Goal: Check status: Check status

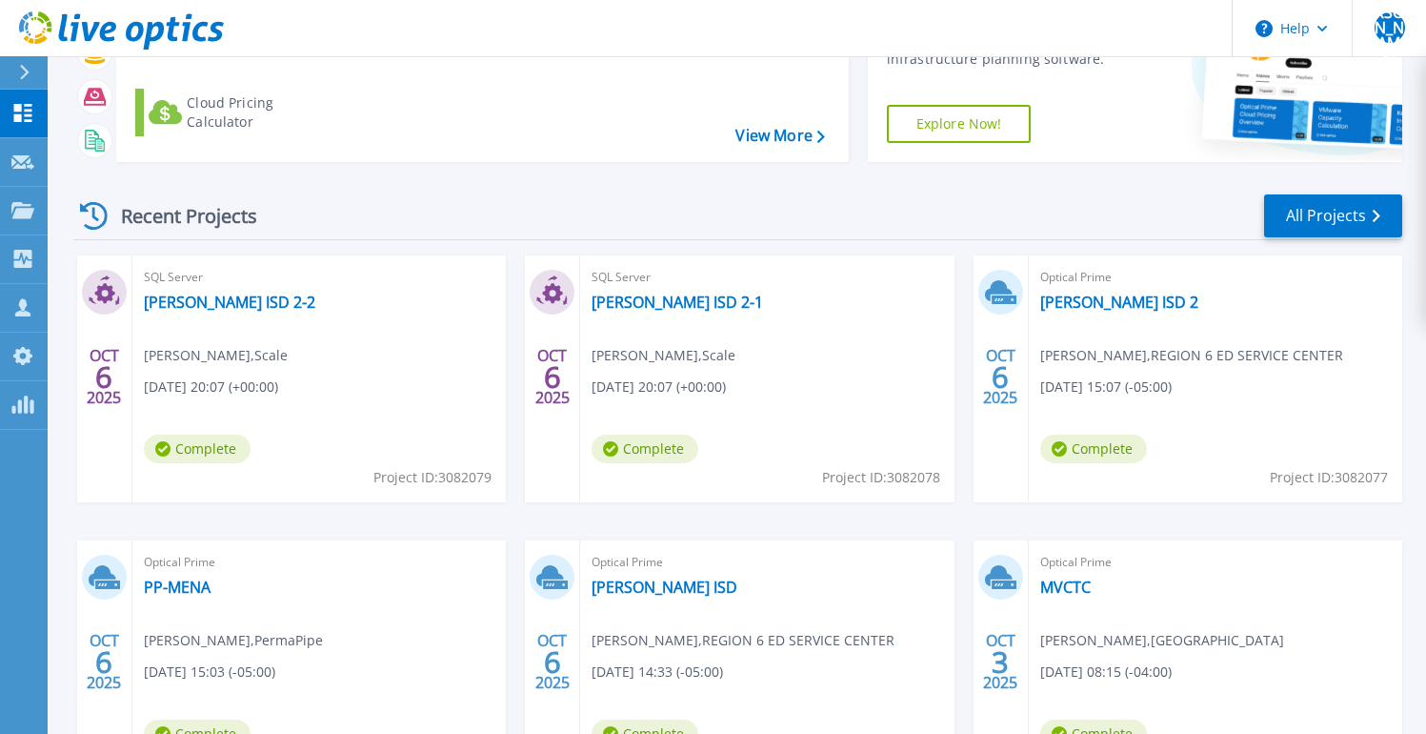
scroll to position [154, 0]
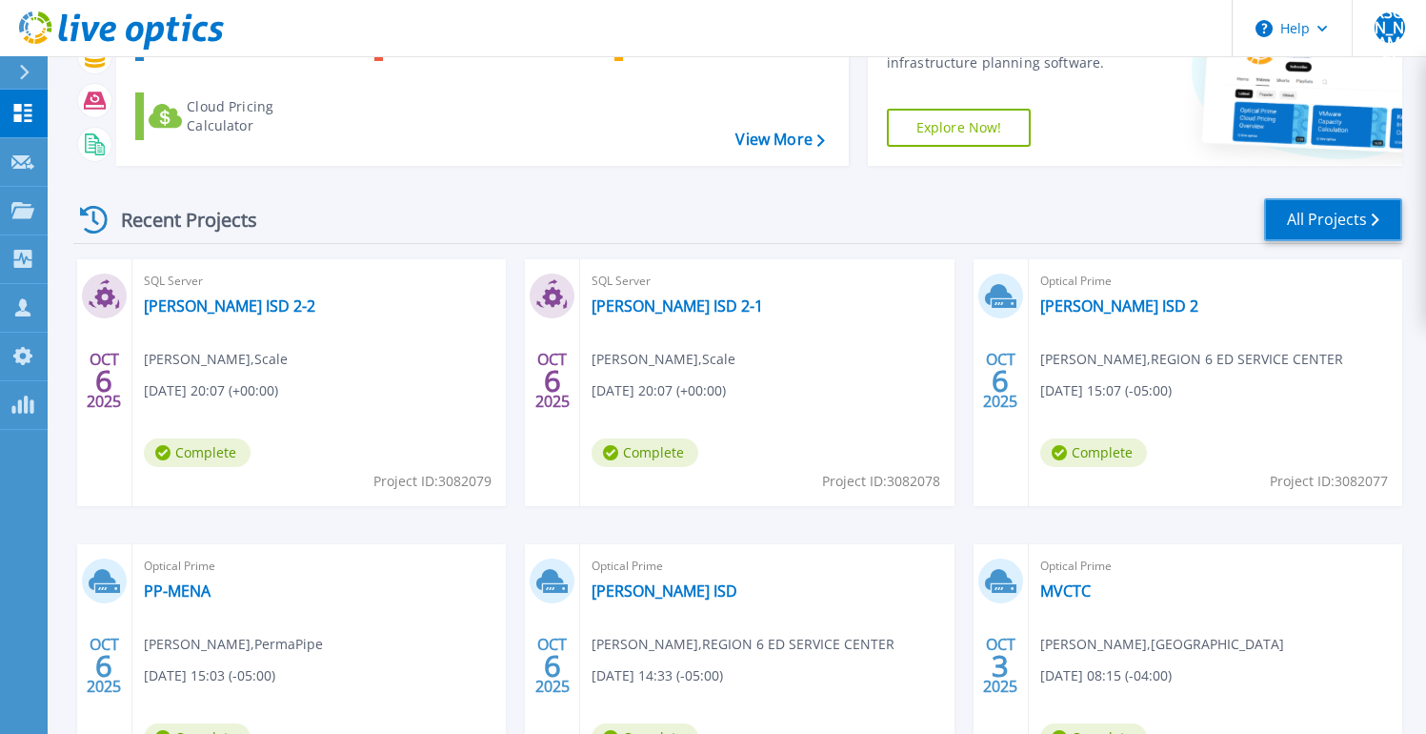
click at [1308, 226] on link "All Projects" at bounding box center [1333, 219] width 138 height 43
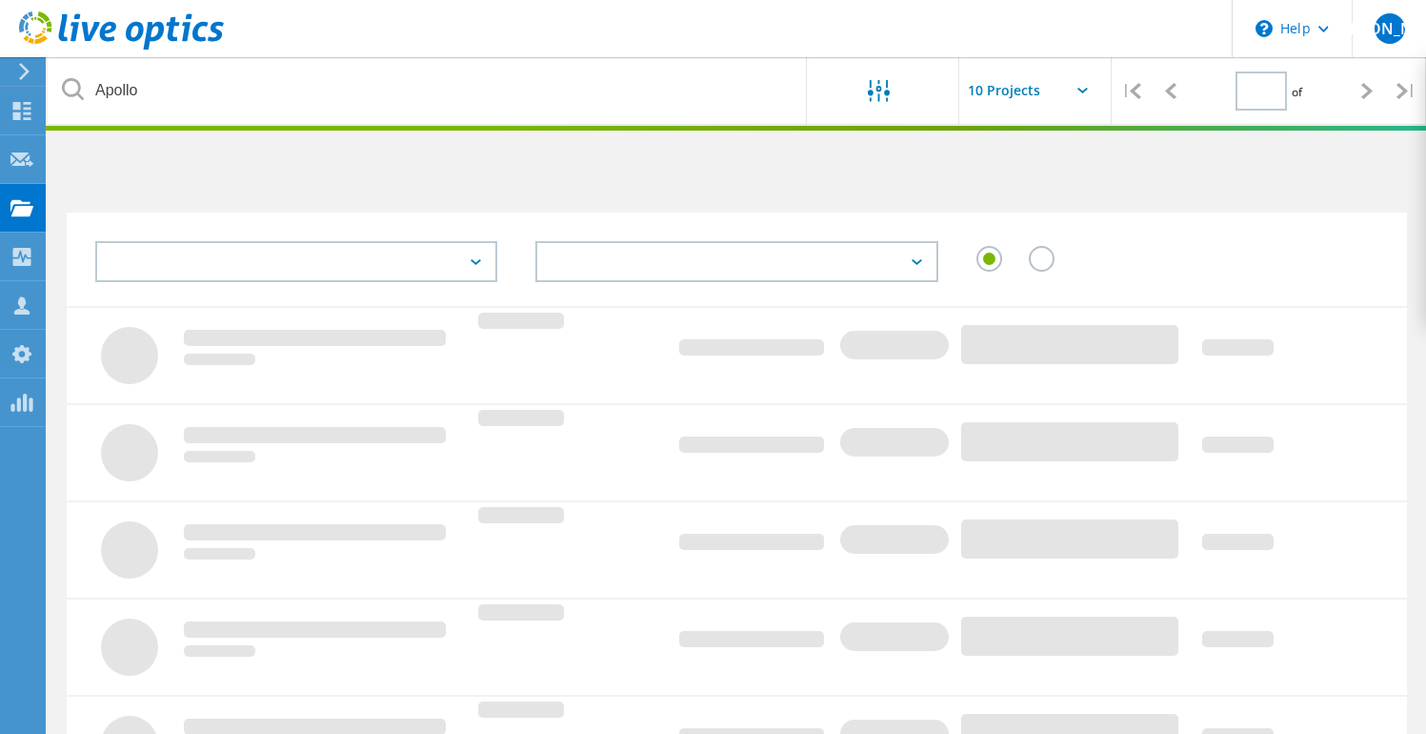
type input "1"
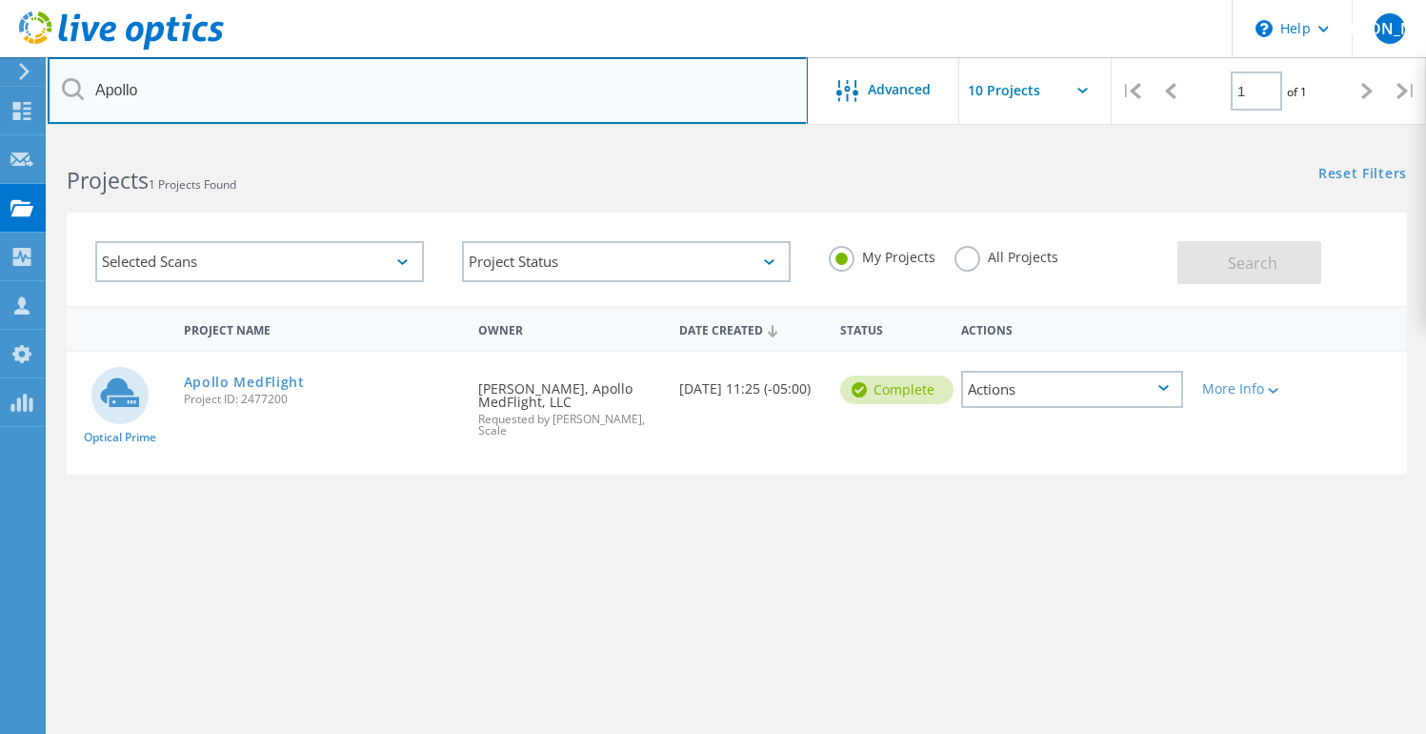
click at [221, 84] on input "Apollo" at bounding box center [428, 90] width 760 height 67
click at [221, 85] on input "Apollo" at bounding box center [428, 90] width 760 height 67
type input "\"
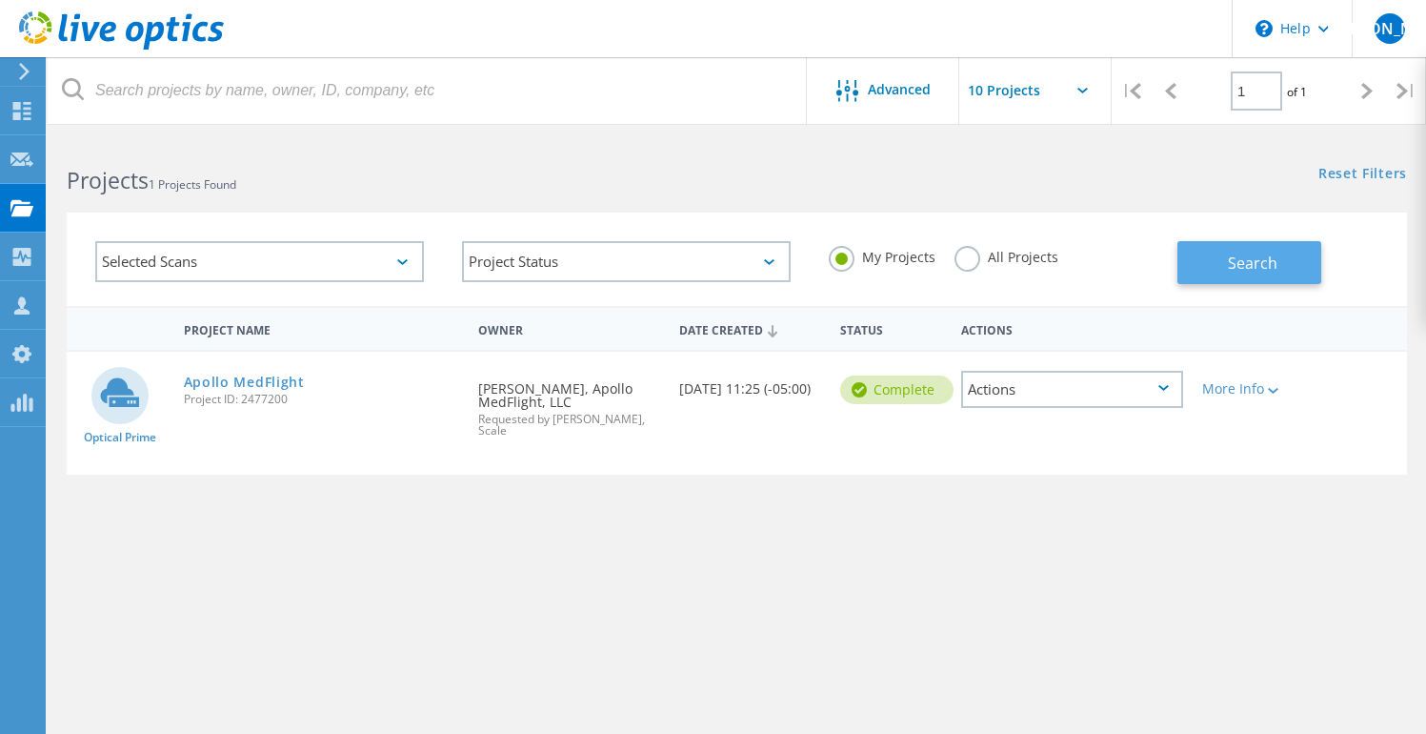
click at [1261, 246] on button "Search" at bounding box center [1250, 262] width 144 height 43
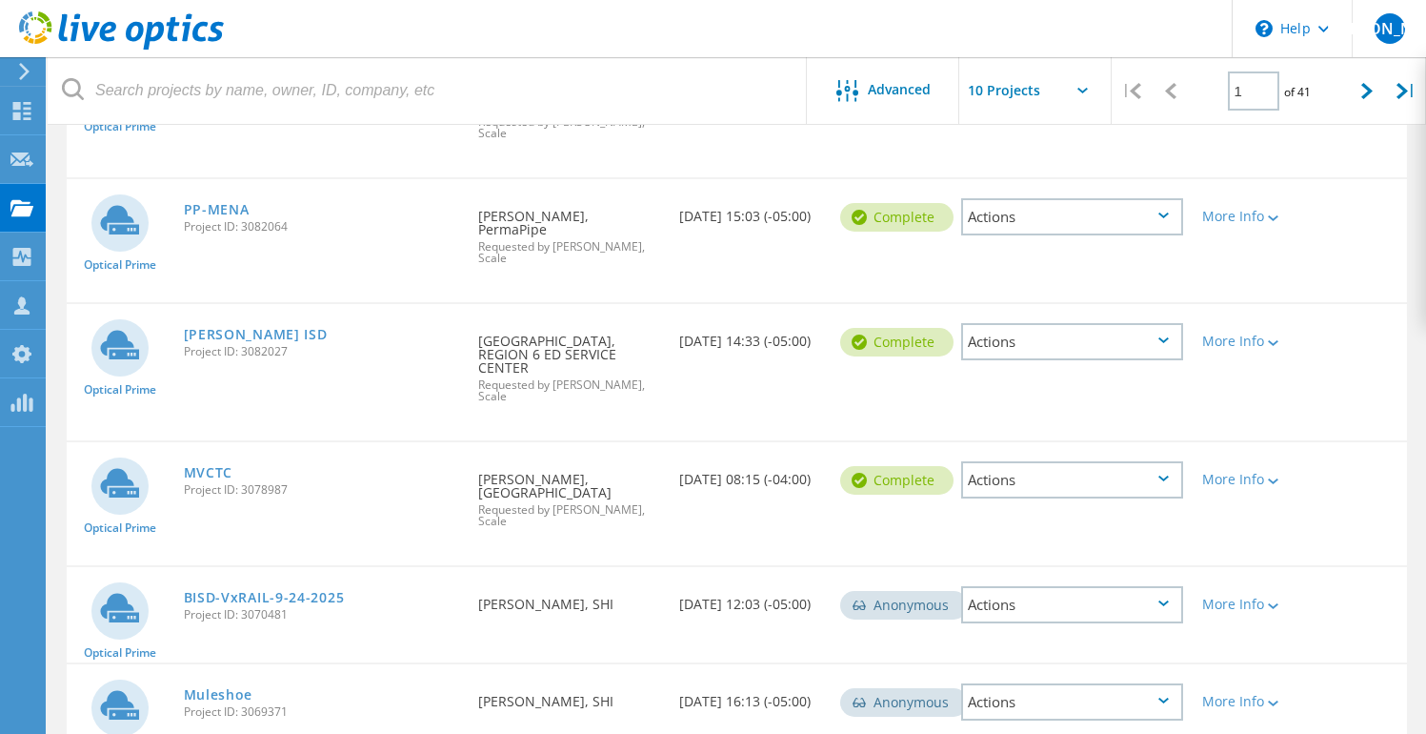
scroll to position [589, 0]
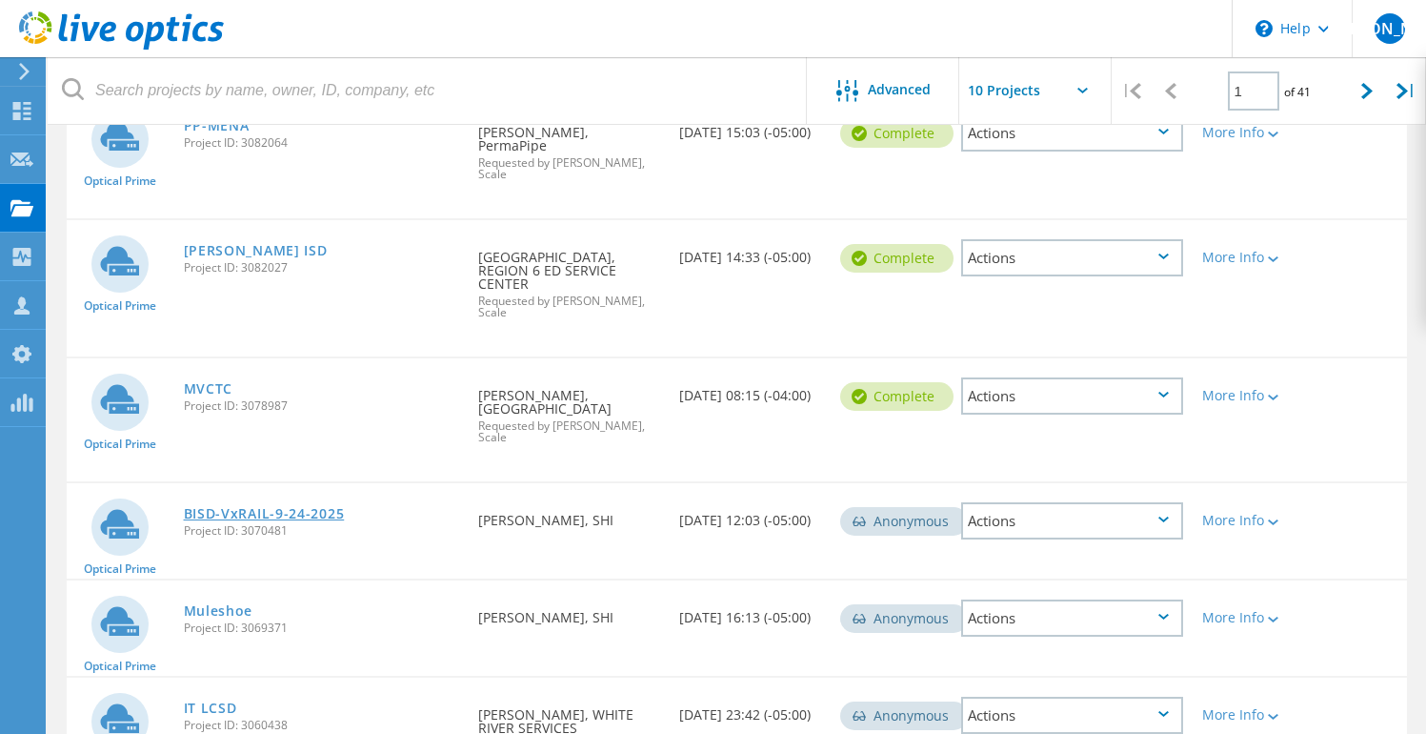
click at [283, 507] on link "BISD-VxRAIL-9-24-2025" at bounding box center [264, 513] width 161 height 13
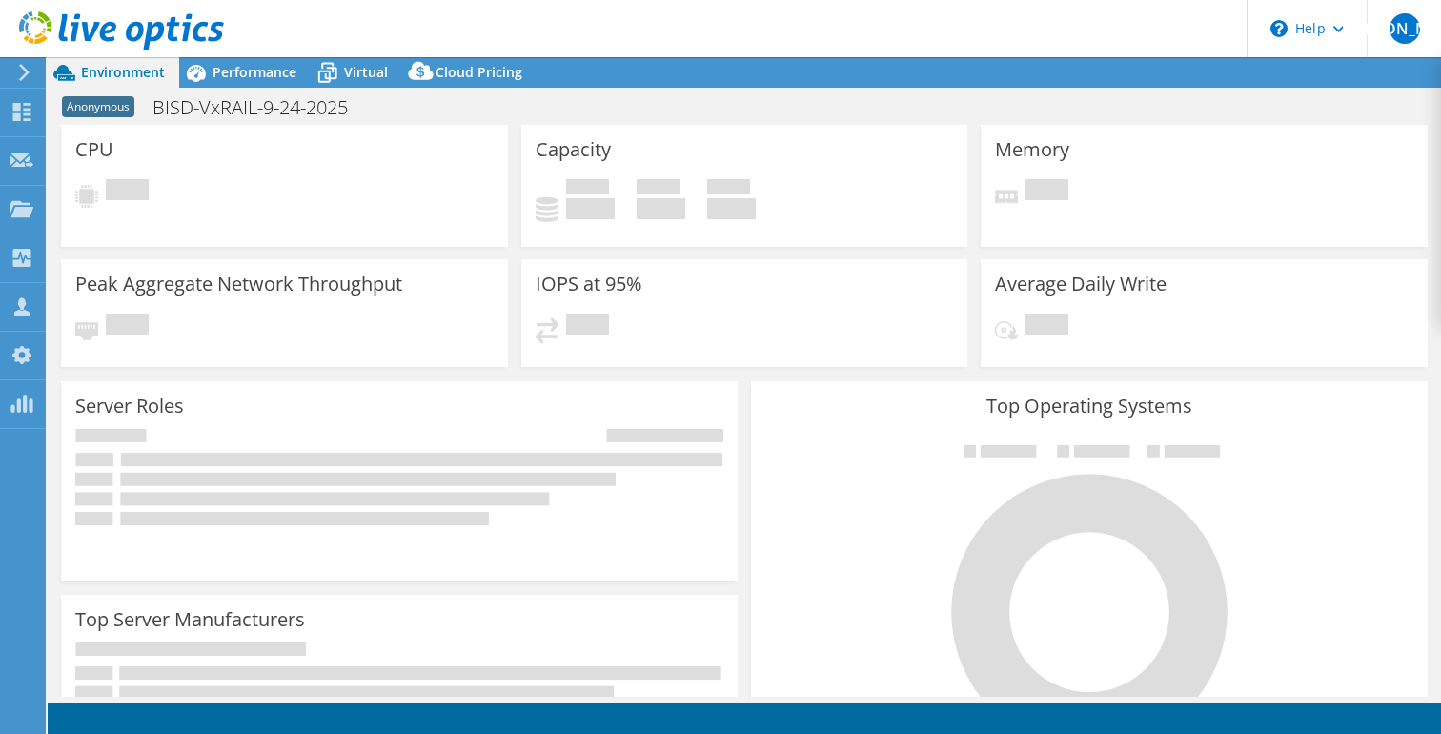
select select "USD"
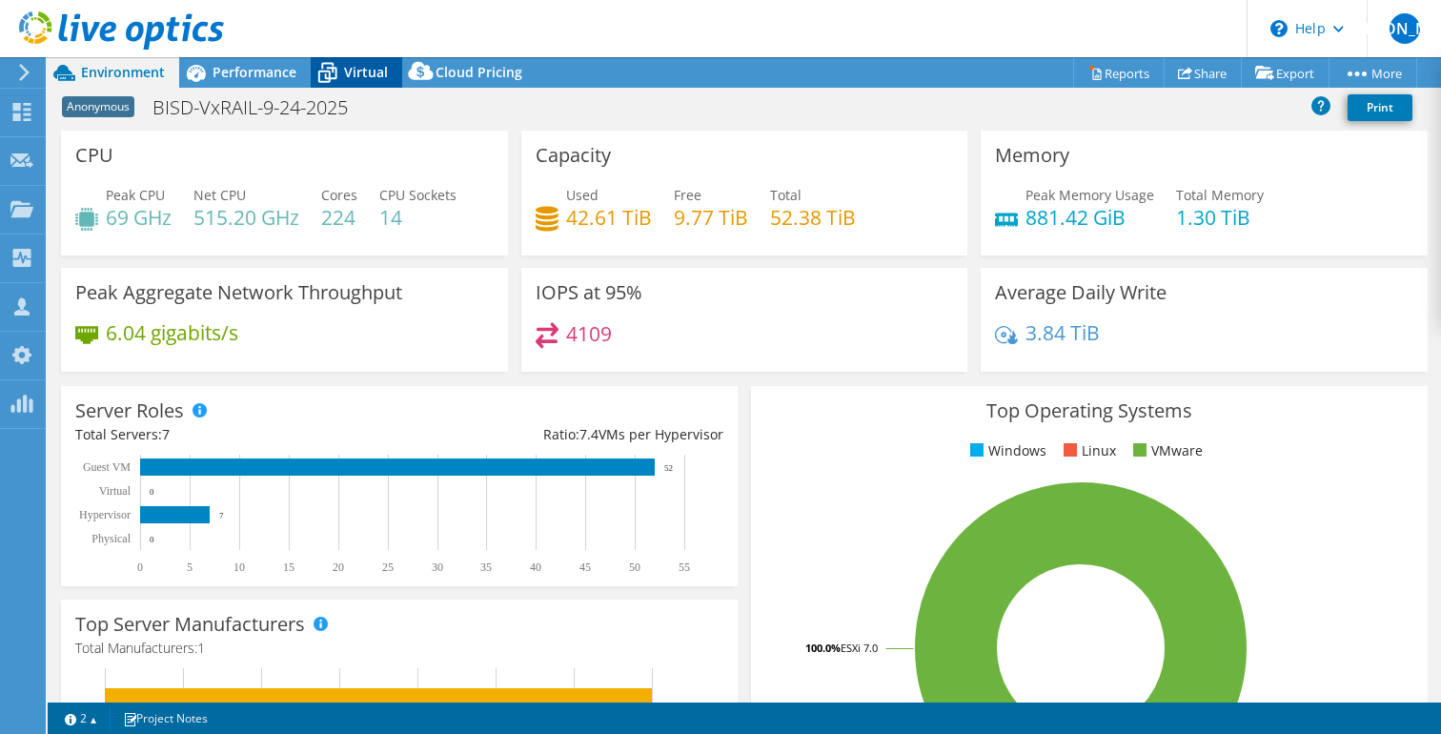
click at [357, 72] on span "Virtual" at bounding box center [366, 72] width 44 height 18
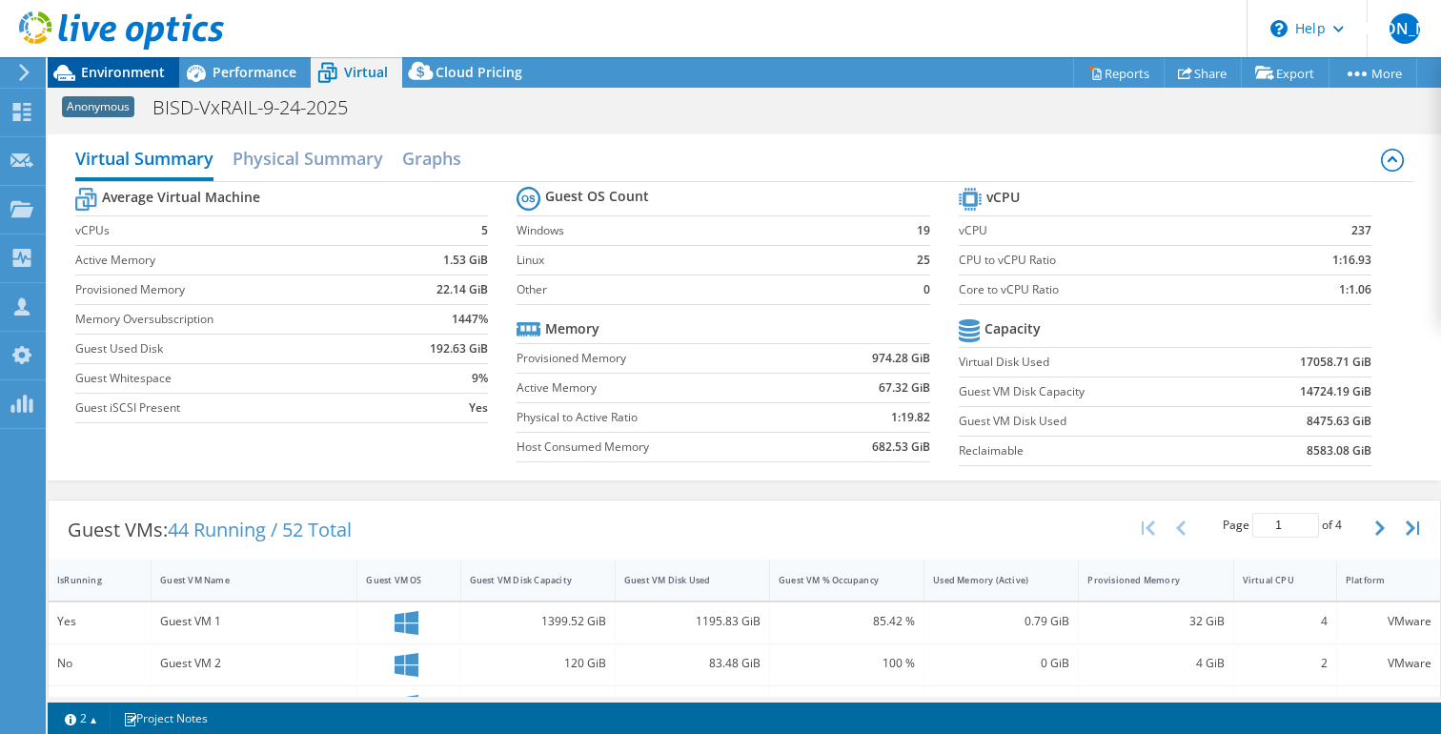
click at [117, 73] on span "Environment" at bounding box center [123, 72] width 84 height 18
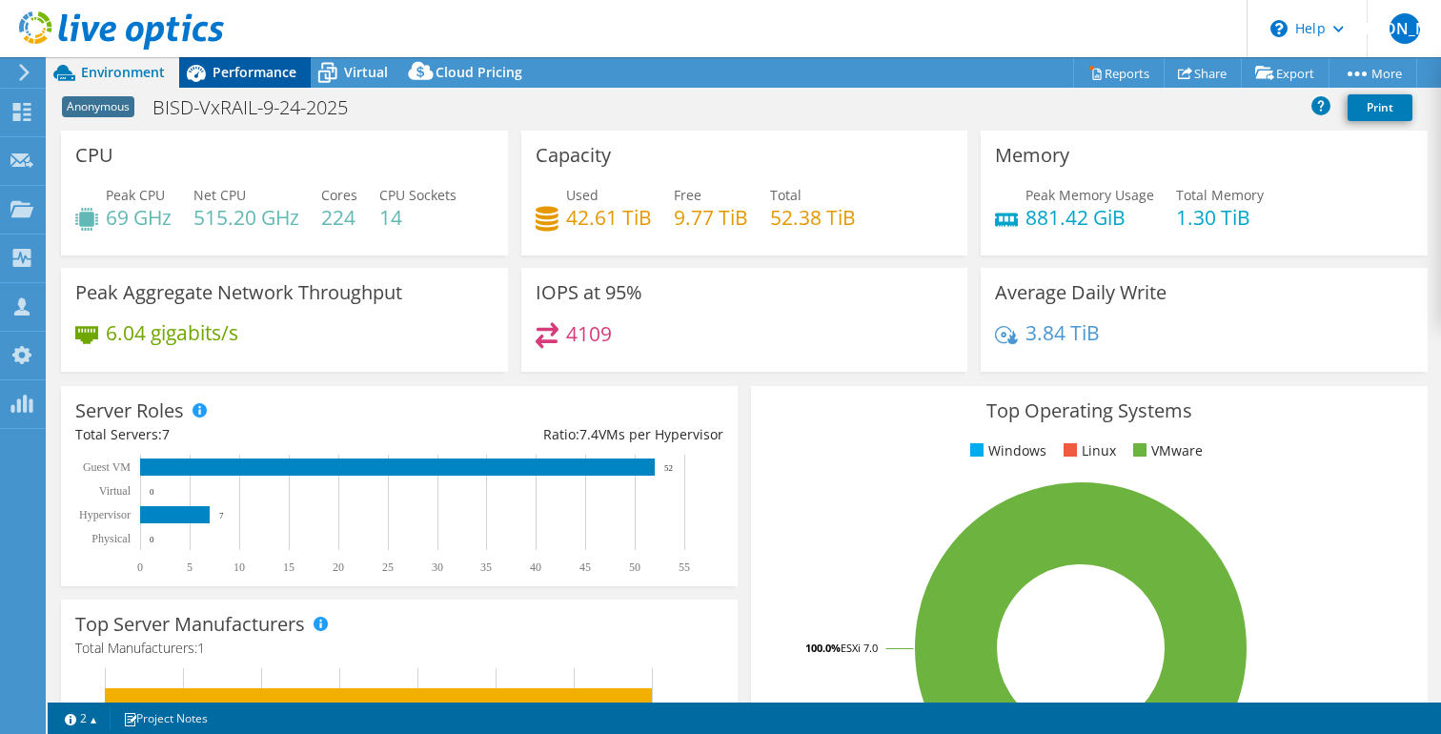
click at [243, 73] on span "Performance" at bounding box center [254, 72] width 84 height 18
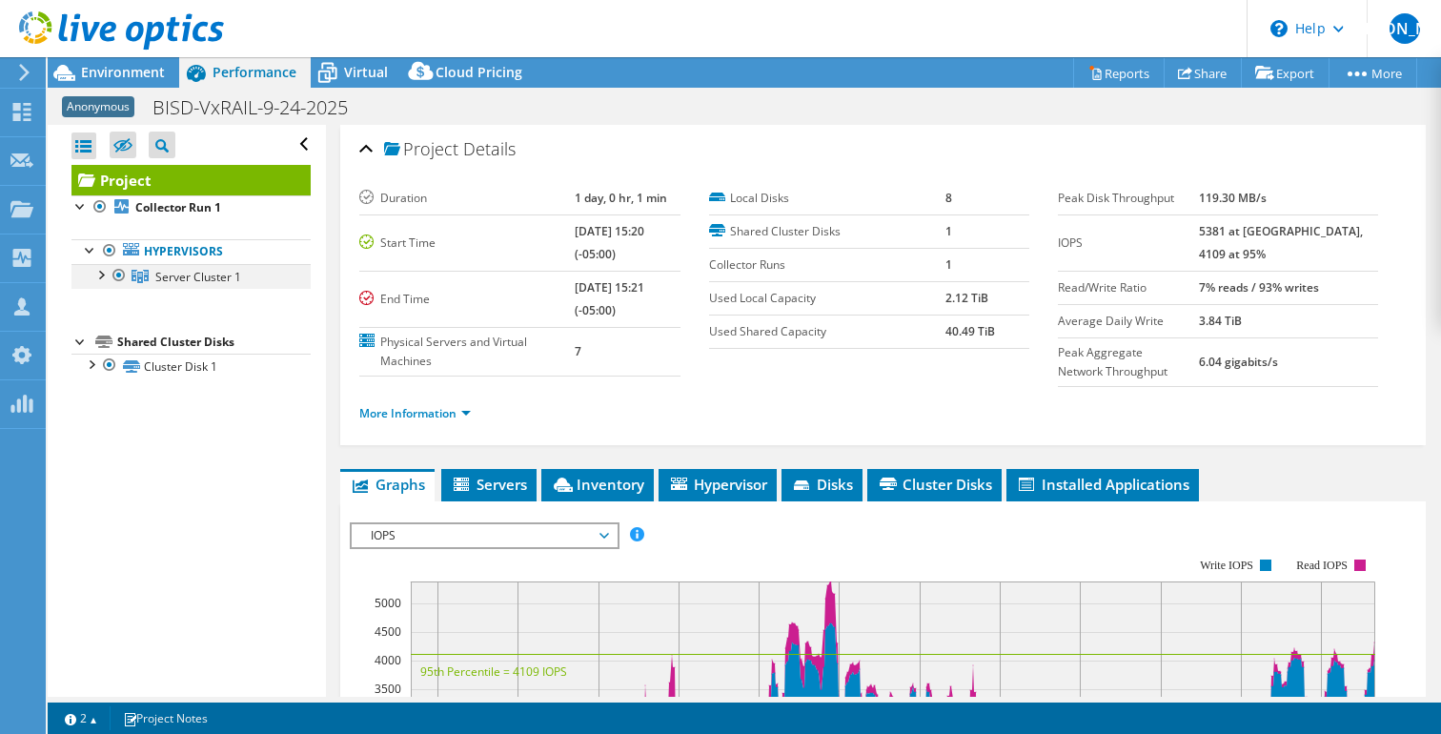
click at [101, 275] on div at bounding box center [100, 273] width 19 height 19
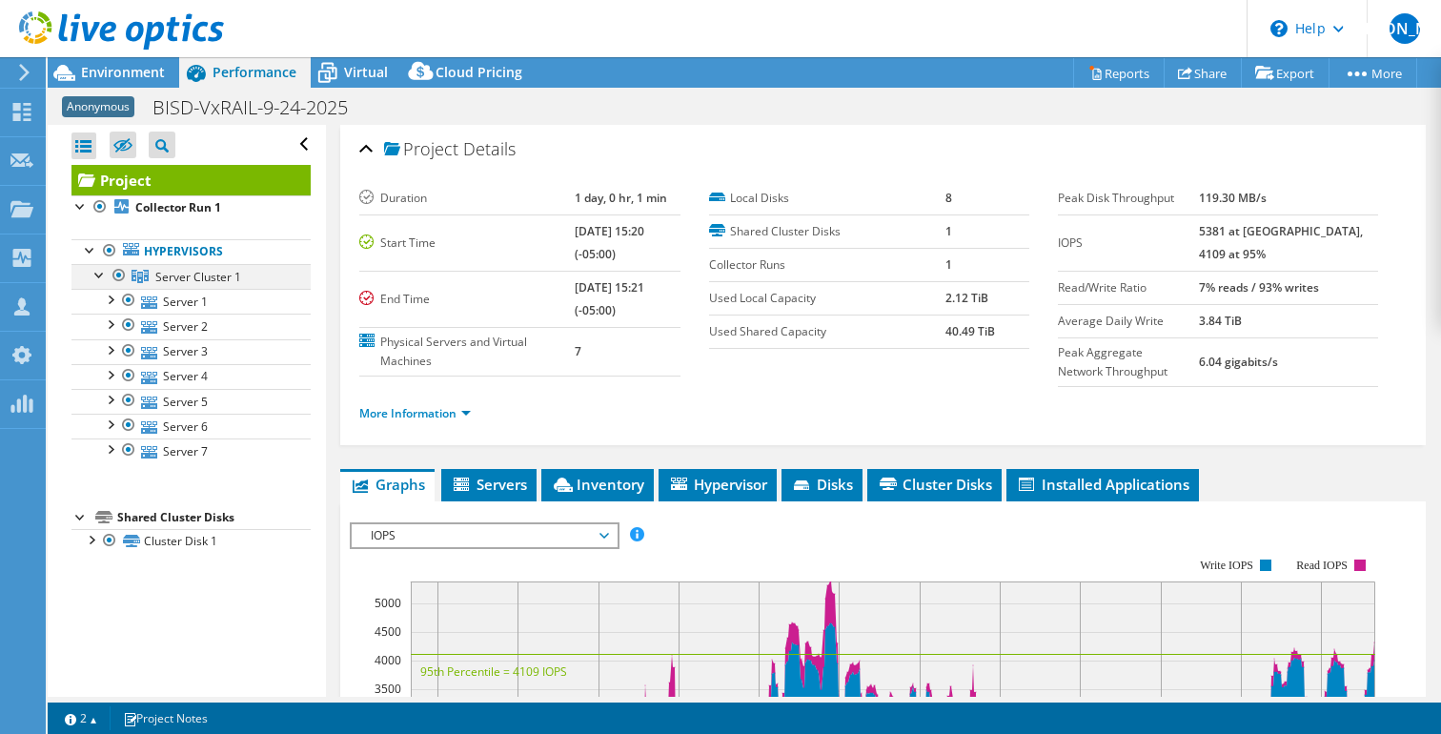
click at [99, 274] on div at bounding box center [100, 273] width 19 height 19
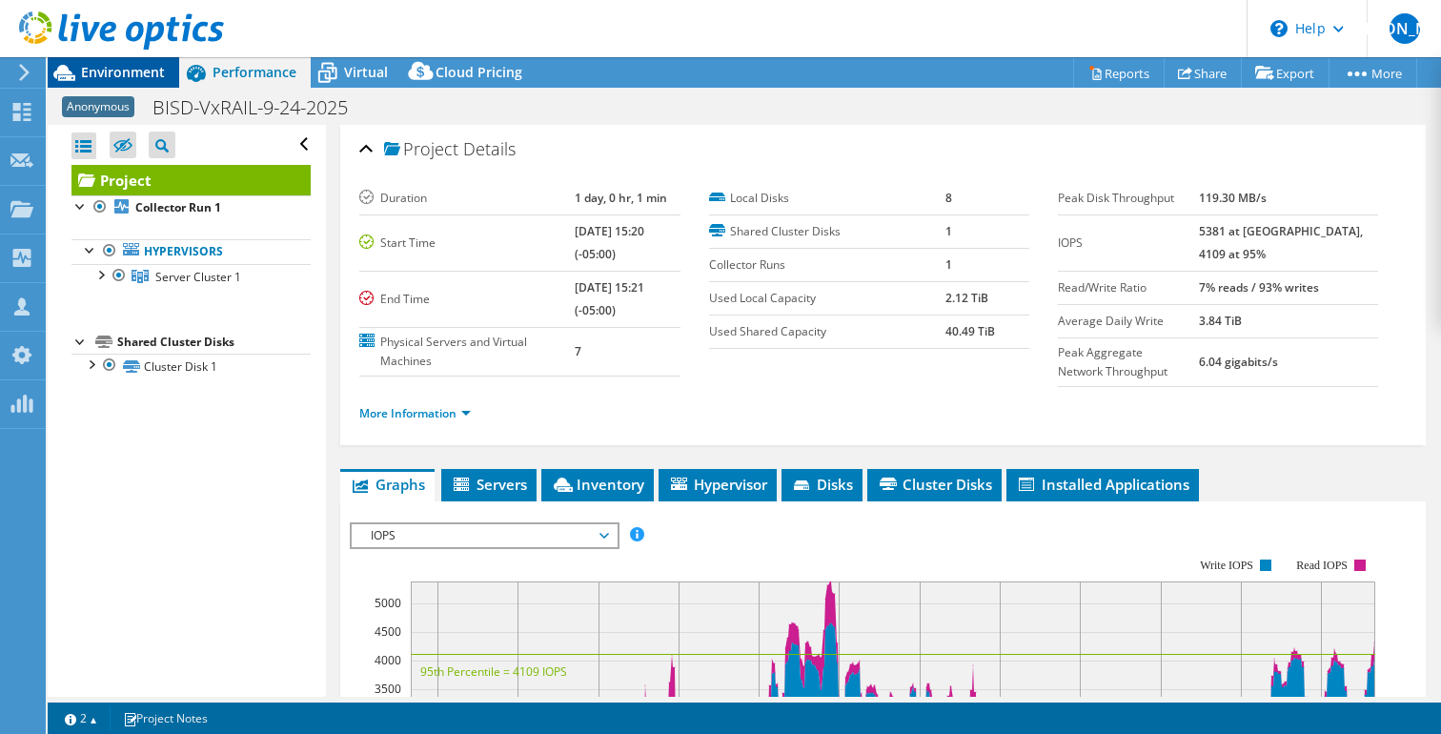
click at [134, 71] on span "Environment" at bounding box center [123, 72] width 84 height 18
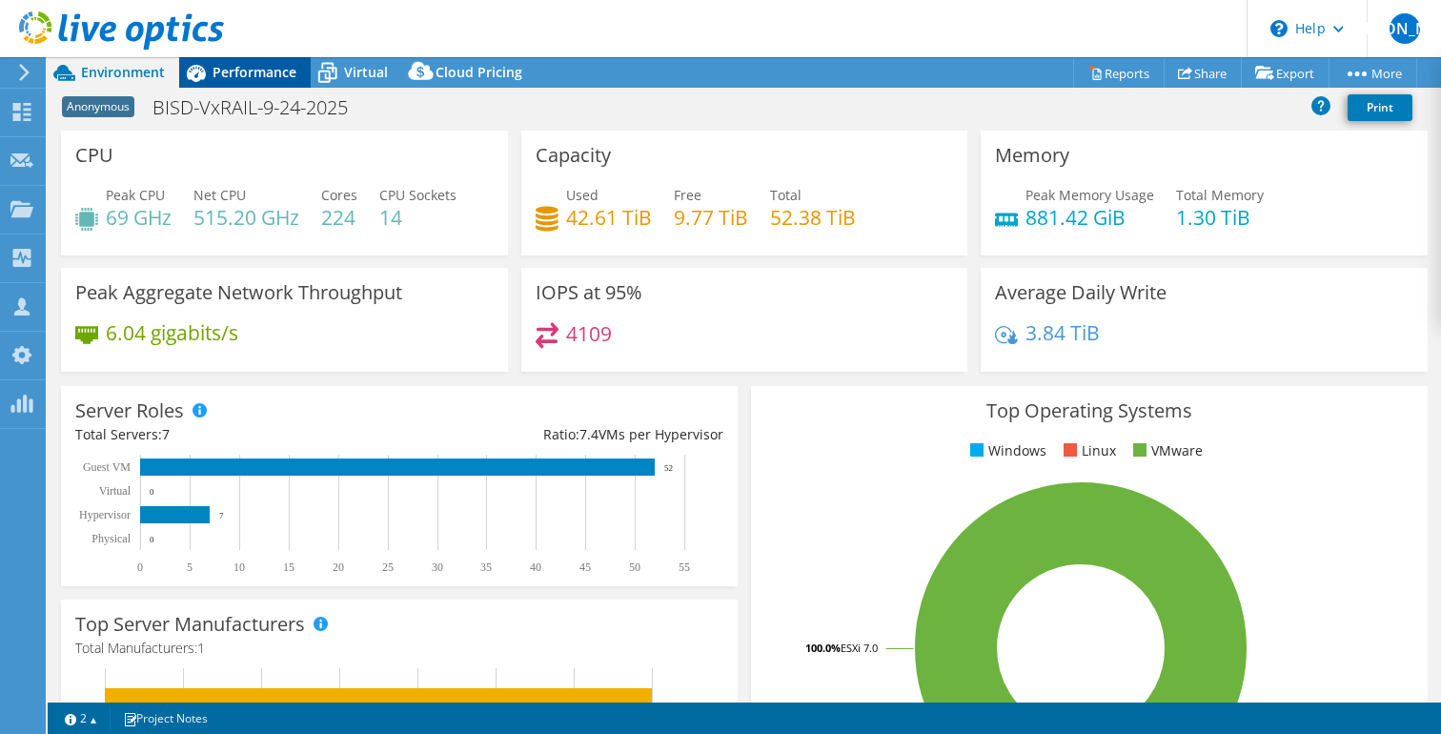
click at [232, 69] on span "Performance" at bounding box center [254, 72] width 84 height 18
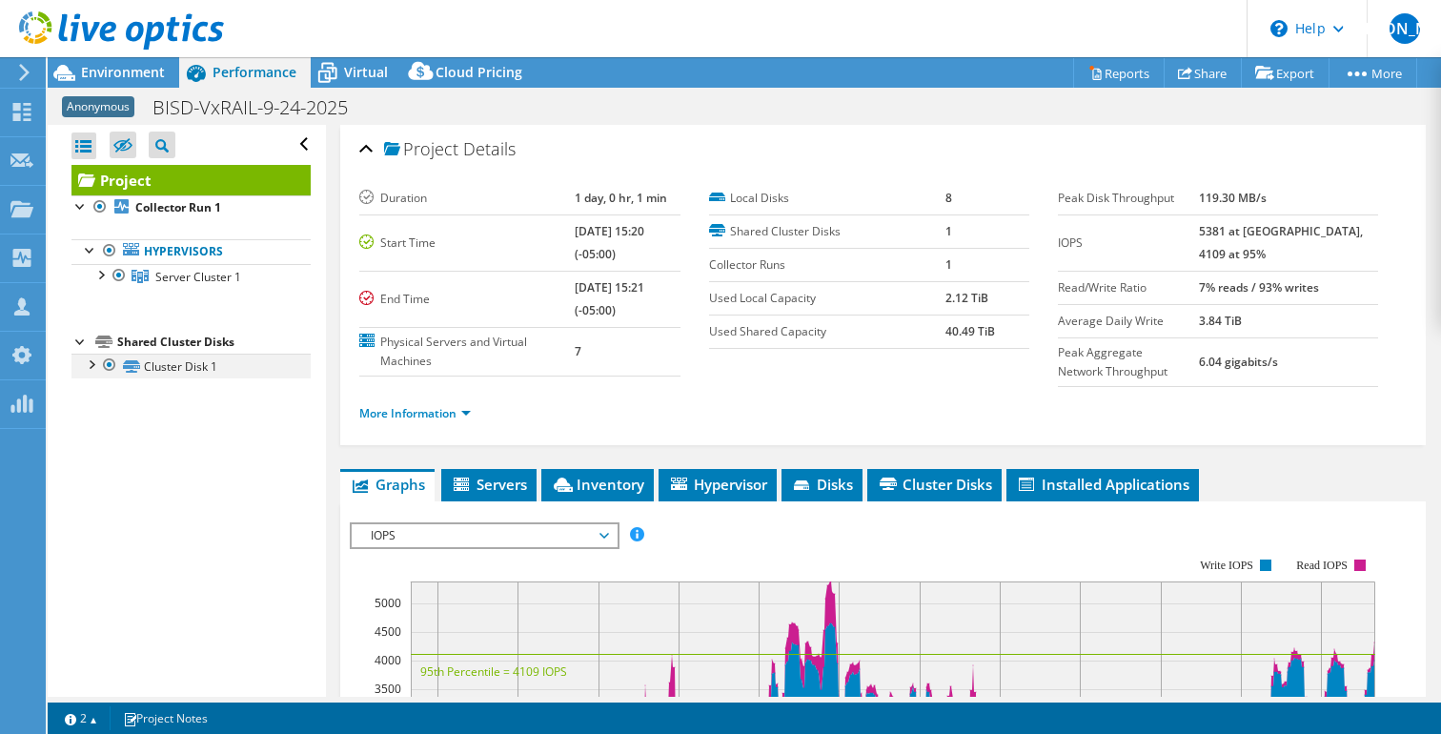
click at [92, 368] on div at bounding box center [90, 362] width 19 height 19
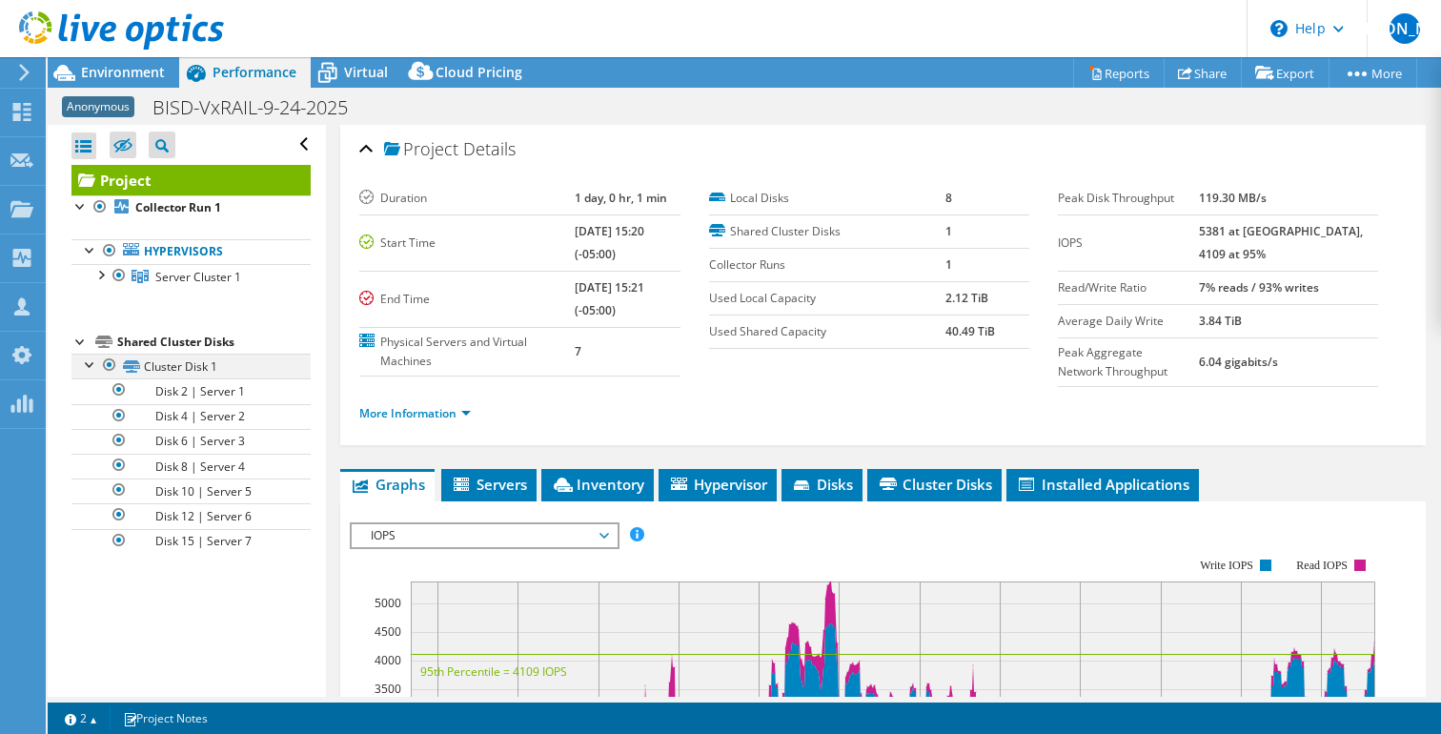
click at [91, 367] on div at bounding box center [90, 362] width 19 height 19
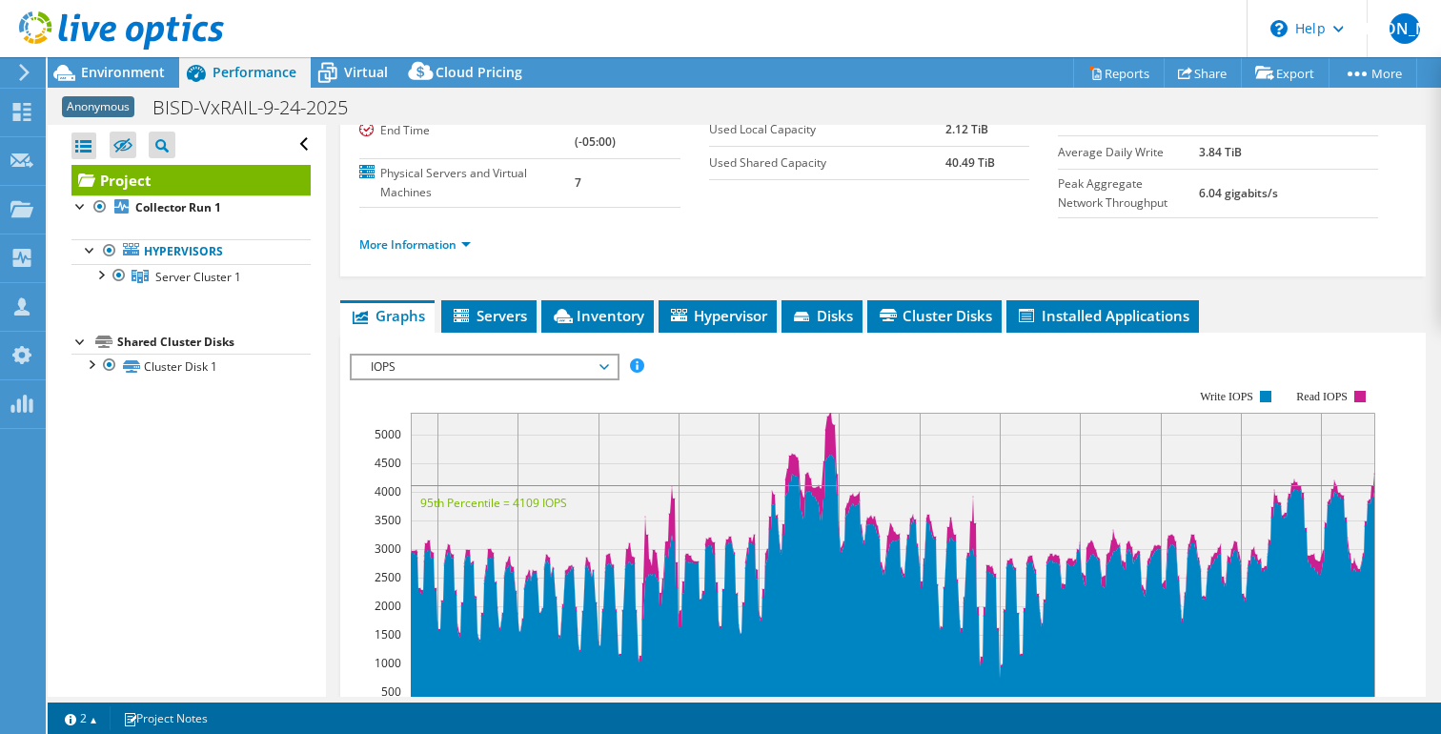
scroll to position [227, 0]
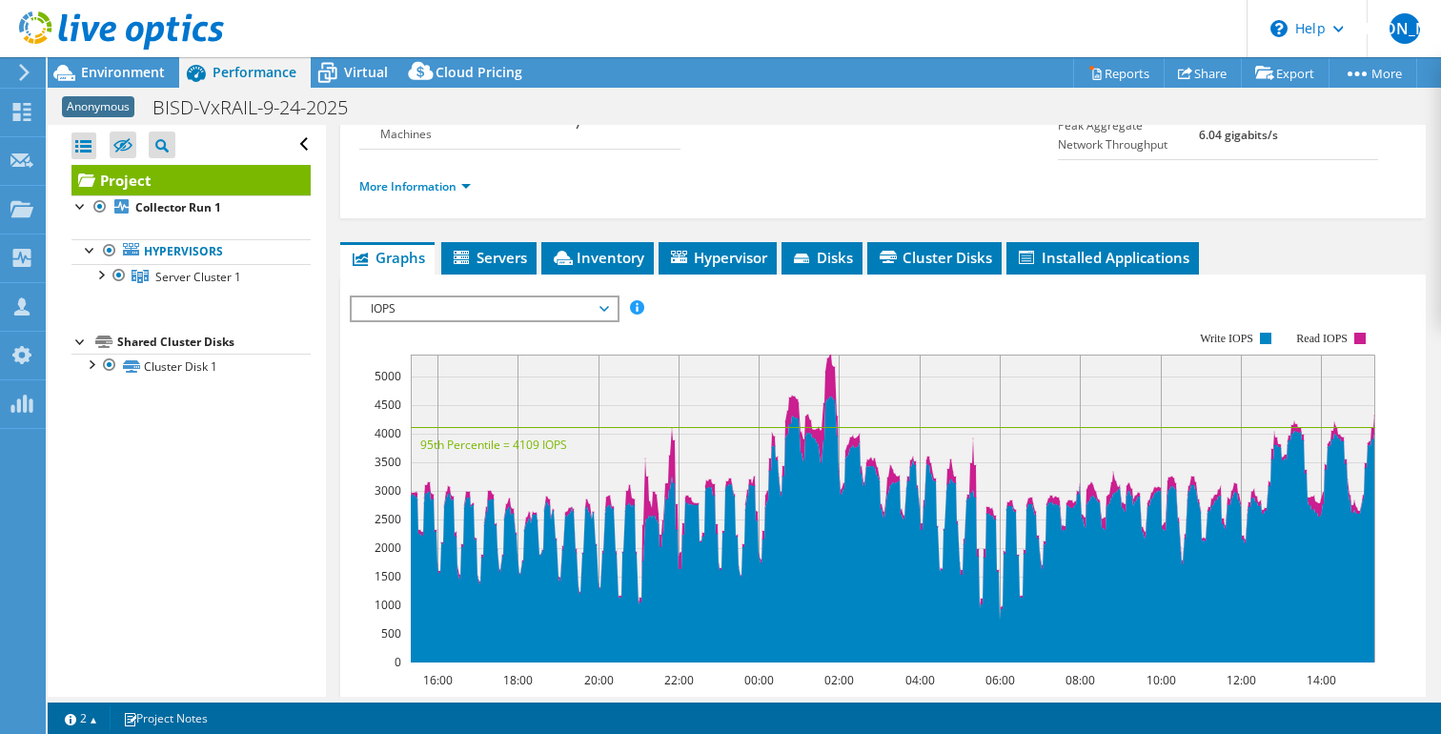
click at [572, 307] on span "IOPS" at bounding box center [483, 308] width 245 height 23
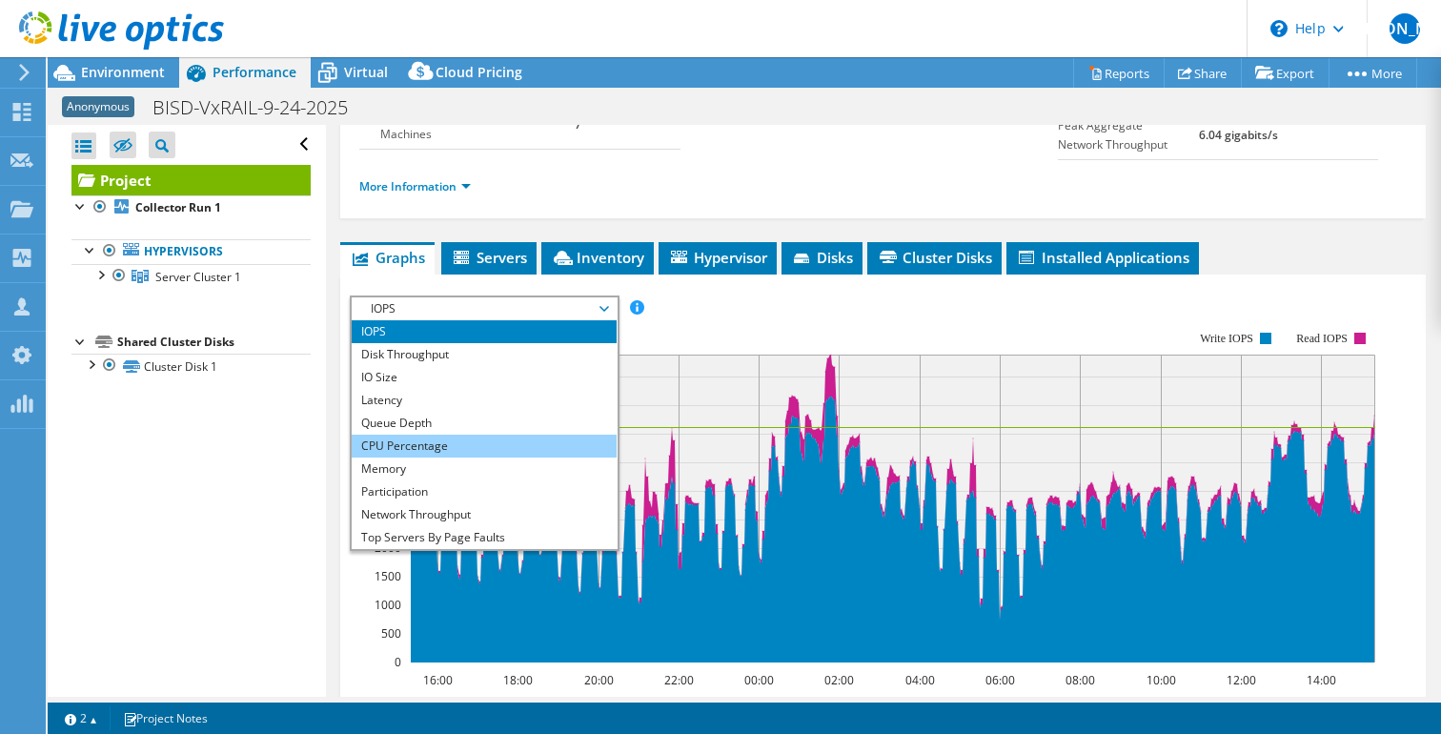
click at [514, 447] on li "CPU Percentage" at bounding box center [484, 445] width 264 height 23
